Goal: Information Seeking & Learning: Learn about a topic

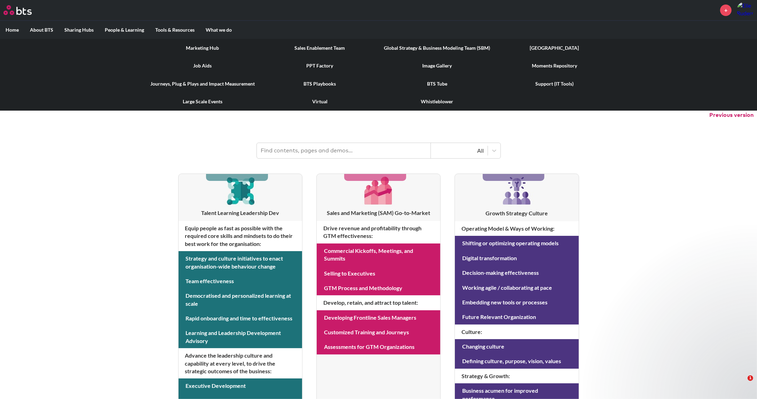
click at [320, 63] on link "PPT Factory" at bounding box center [319, 66] width 117 height 18
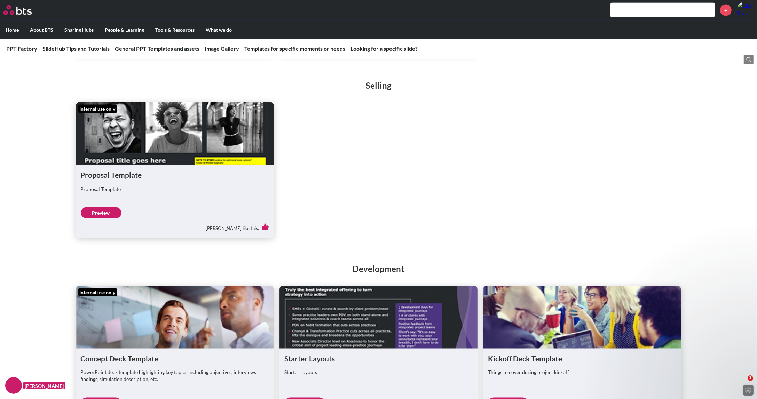
scroll to position [1218, 0]
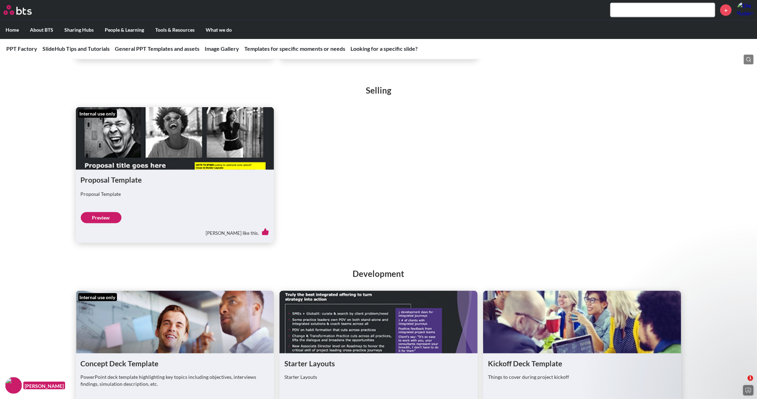
click at [115, 212] on link "Preview" at bounding box center [101, 217] width 41 height 11
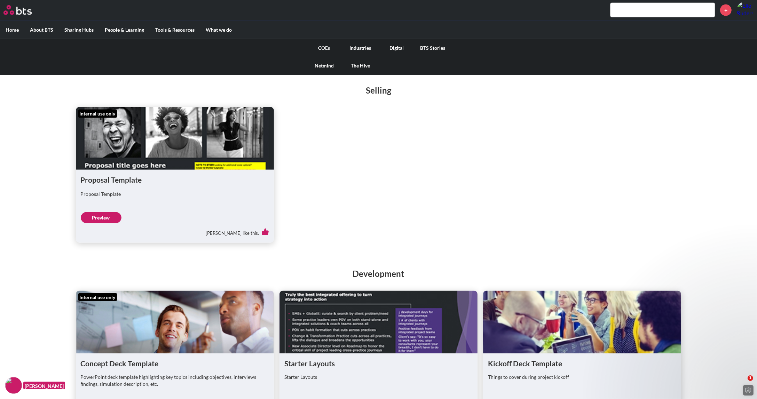
click at [328, 49] on link "COEs" at bounding box center [324, 48] width 36 height 18
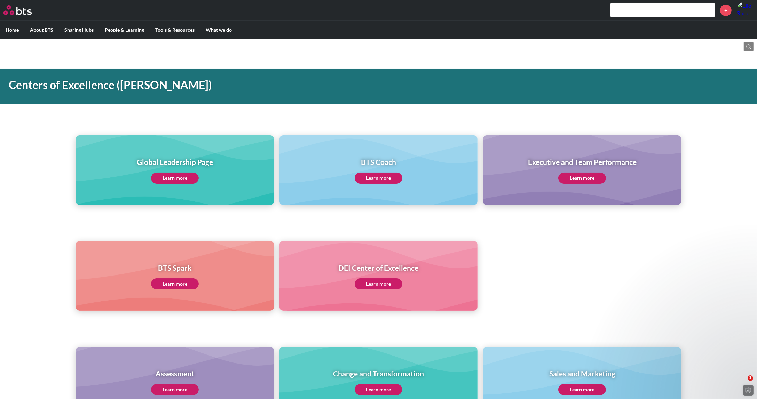
click at [572, 176] on link "Learn more" at bounding box center [582, 178] width 48 height 11
click at [664, 14] on input "text" at bounding box center [662, 10] width 104 height 14
type input "ltpi"
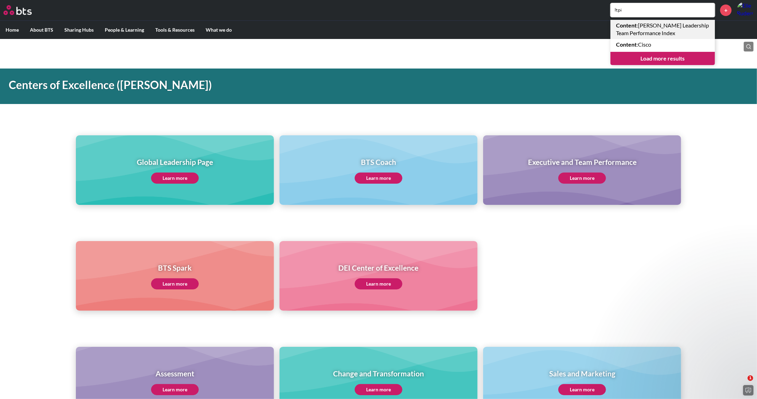
click at [657, 25] on link "Content : Bates Leadership Team Performance Index" at bounding box center [662, 29] width 104 height 19
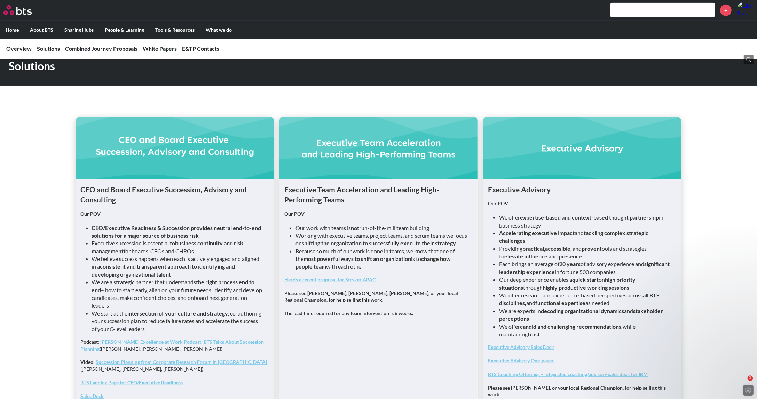
scroll to position [417, 0]
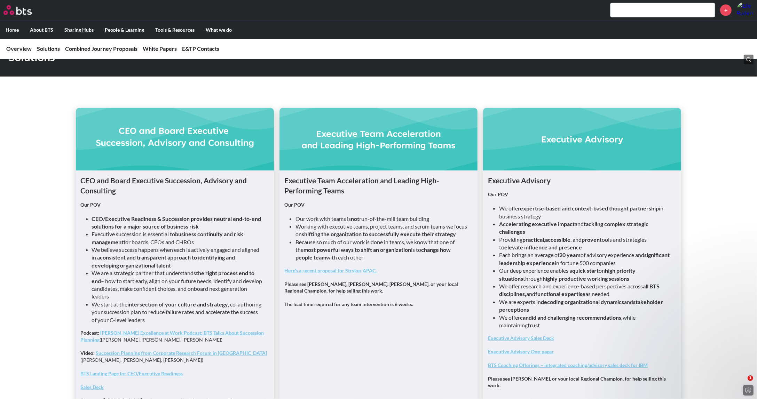
click at [310, 273] on link "Here's a recent proposal for Stryker APAC." at bounding box center [330, 271] width 92 height 6
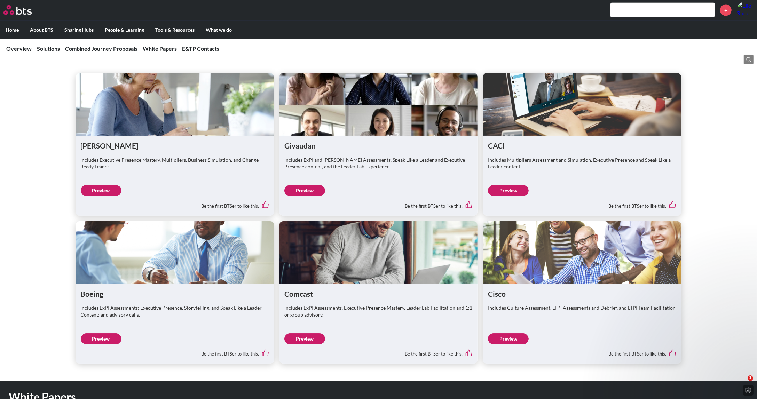
scroll to position [1197, 0]
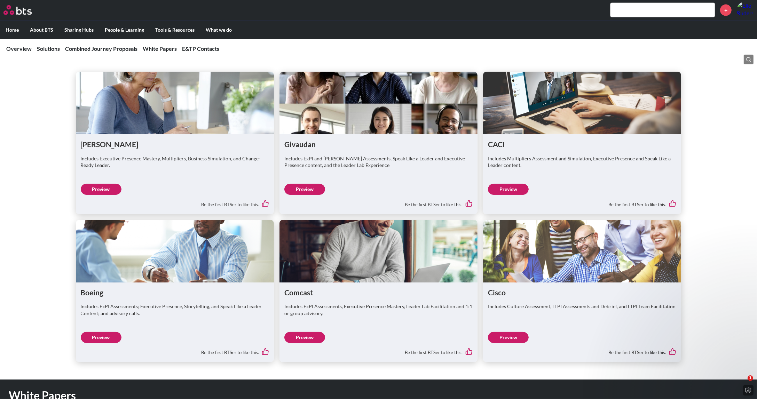
click at [302, 184] on link "Preview" at bounding box center [304, 189] width 41 height 11
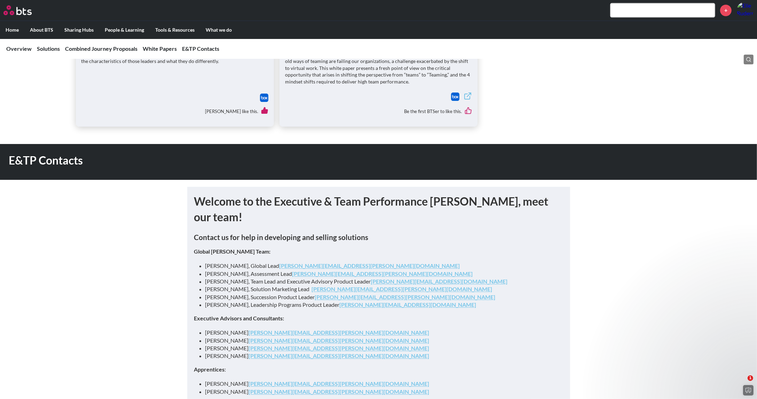
scroll to position [1707, 0]
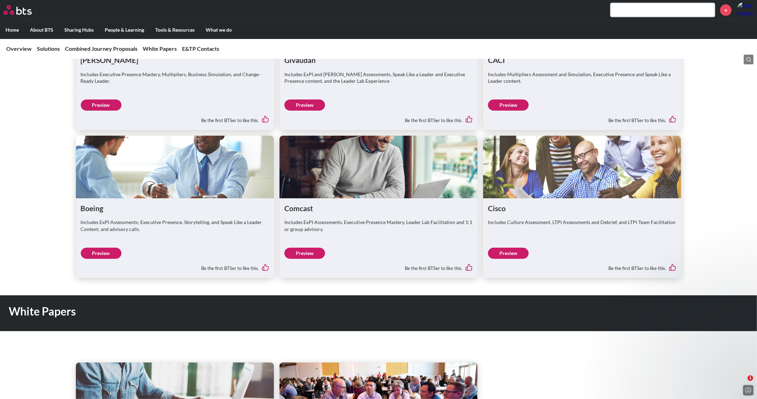
scroll to position [1333, 0]
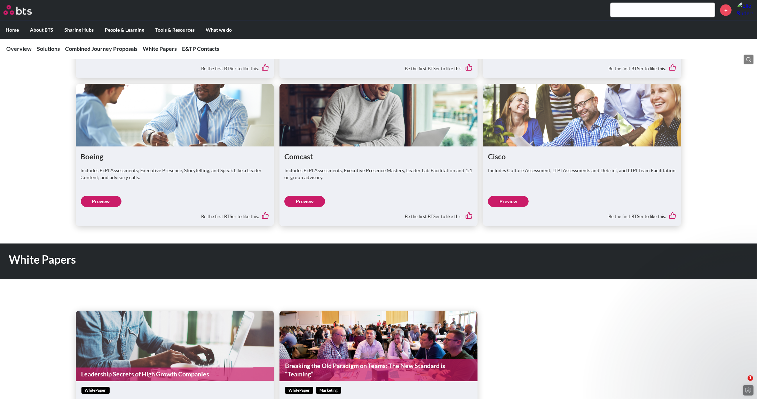
click at [508, 196] on link "Preview" at bounding box center [508, 201] width 41 height 11
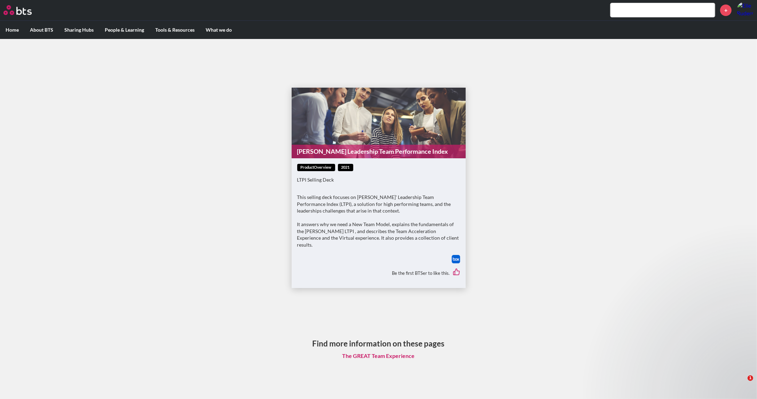
click at [455, 255] on img at bounding box center [456, 259] width 8 height 8
click at [366, 351] on link "The GREAT Team Experience" at bounding box center [378, 355] width 83 height 13
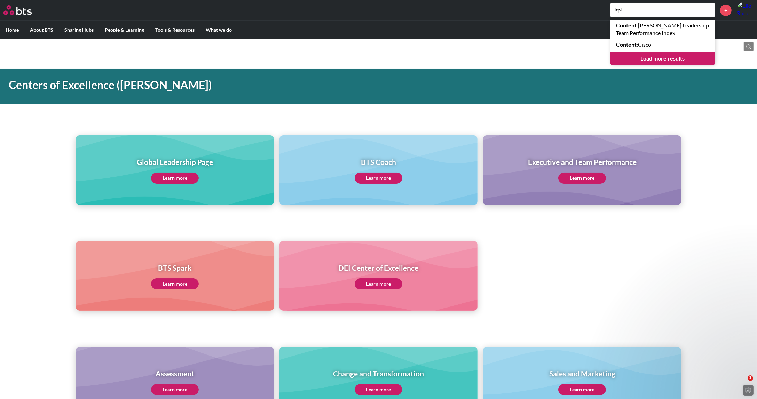
click at [595, 170] on div "Executive and Team Performance Learn more" at bounding box center [582, 170] width 109 height 27
click at [595, 176] on link "Learn more" at bounding box center [582, 178] width 48 height 11
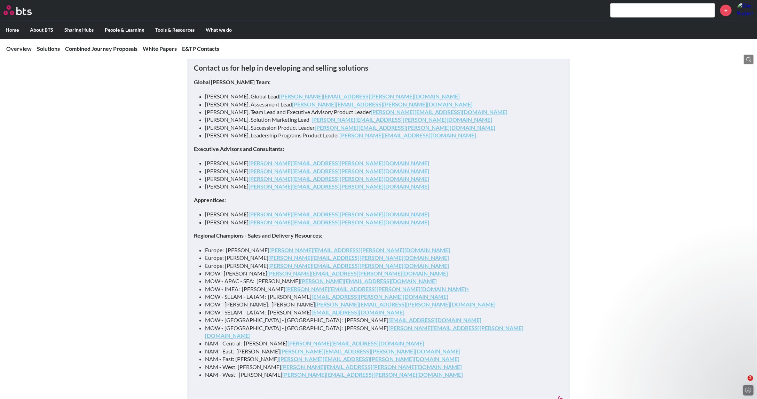
scroll to position [1861, 0]
click at [213, 262] on li "Europe: [PERSON_NAME] Ross [EMAIL_ADDRESS][PERSON_NAME][DOMAIN_NAME]" at bounding box center [381, 266] width 352 height 8
